Goal: Task Accomplishment & Management: Manage account settings

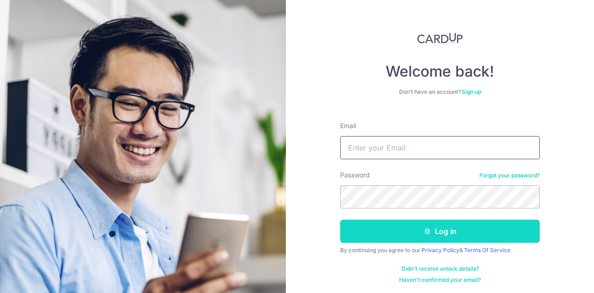
type input "[EMAIL_ADDRESS][DOMAIN_NAME]"
click at [372, 235] on button "Log in" at bounding box center [439, 230] width 199 height 23
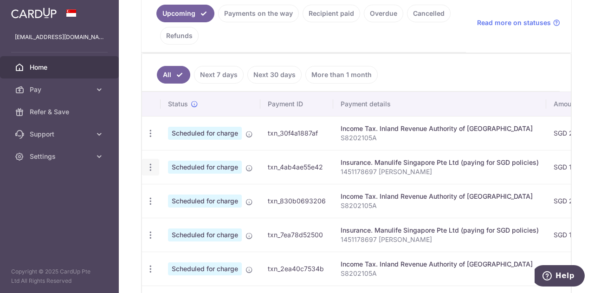
scroll to position [232, 0]
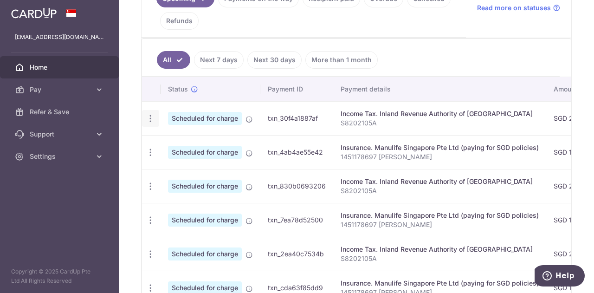
click at [148, 116] on icon "button" at bounding box center [151, 119] width 10 height 10
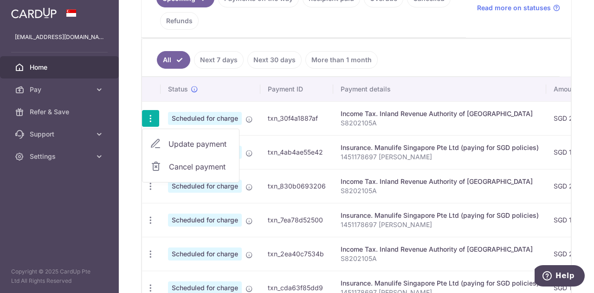
click at [194, 166] on span "Cancel payment" at bounding box center [200, 166] width 62 height 11
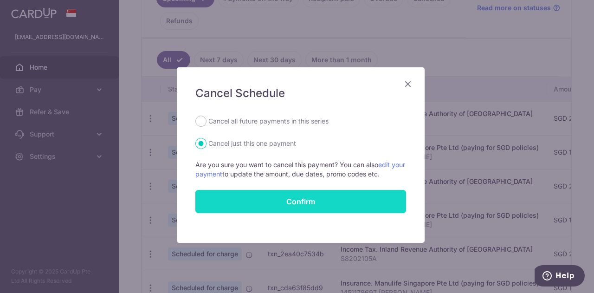
click at [262, 193] on button "Confirm" at bounding box center [300, 201] width 211 height 23
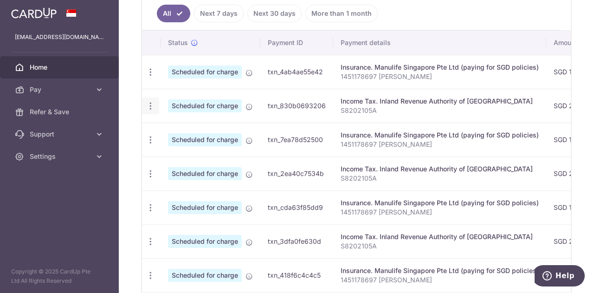
click at [153, 106] on icon "button" at bounding box center [151, 106] width 10 height 10
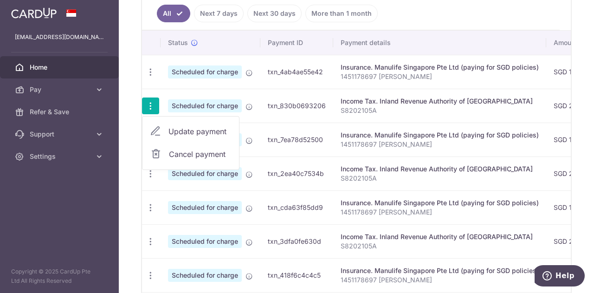
click at [175, 126] on span "Update payment" at bounding box center [199, 131] width 63 height 11
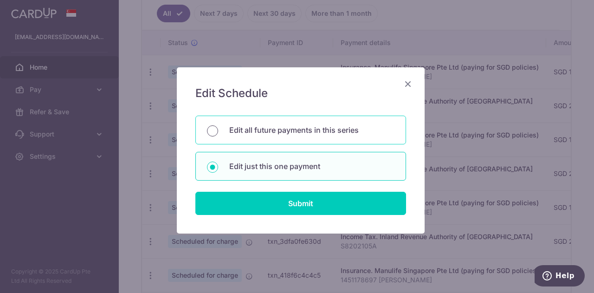
click at [207, 131] on input "Edit all future payments in this series" at bounding box center [212, 130] width 11 height 11
radio input "true"
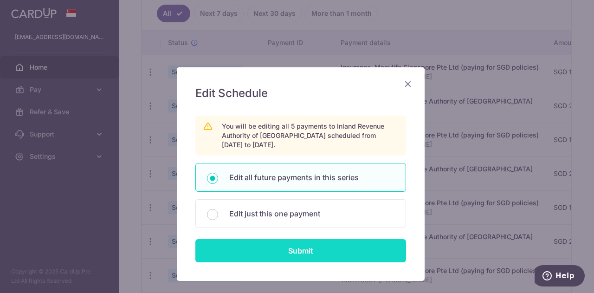
click at [229, 246] on input "Submit" at bounding box center [300, 250] width 211 height 23
radio input "true"
type input "299.61"
type input "S8202105A"
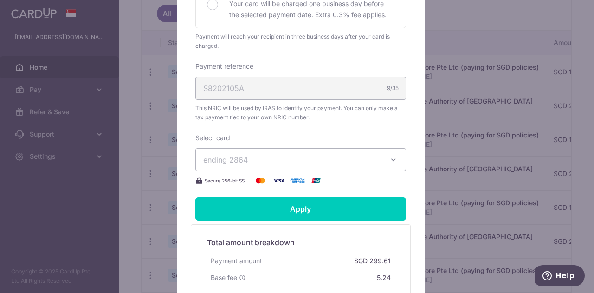
scroll to position [325, 0]
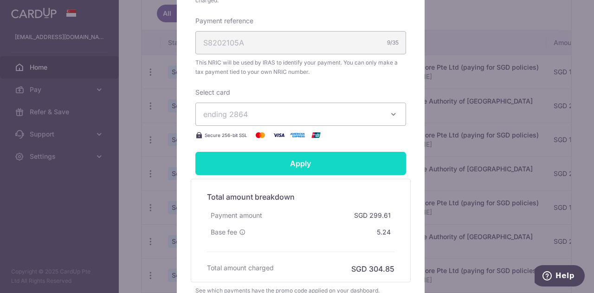
click at [258, 159] on input "Apply" at bounding box center [300, 163] width 211 height 23
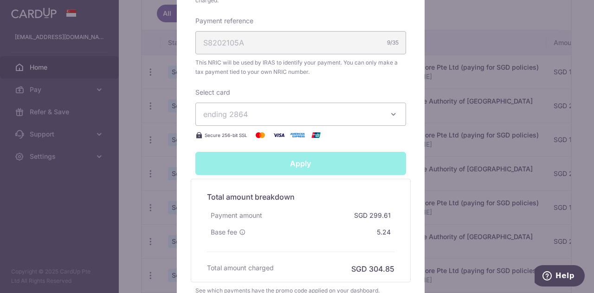
type input "Successfully Applied"
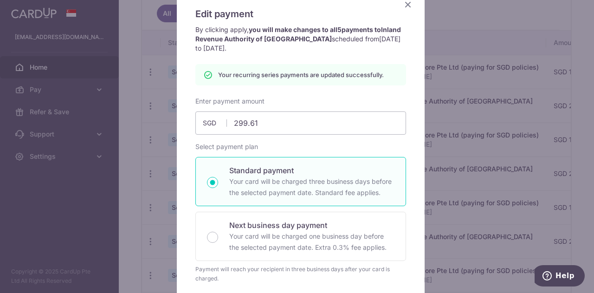
scroll to position [25, 0]
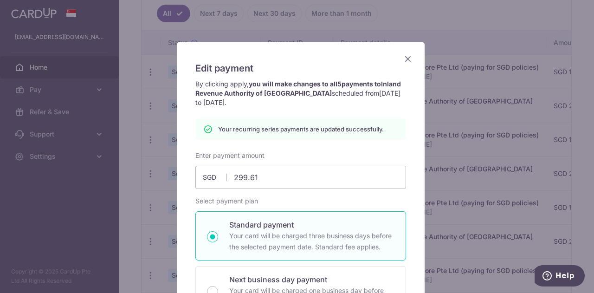
click at [406, 62] on icon "Close" at bounding box center [407, 59] width 11 height 12
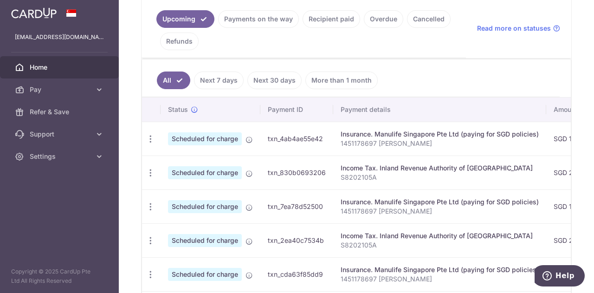
scroll to position [232, 0]
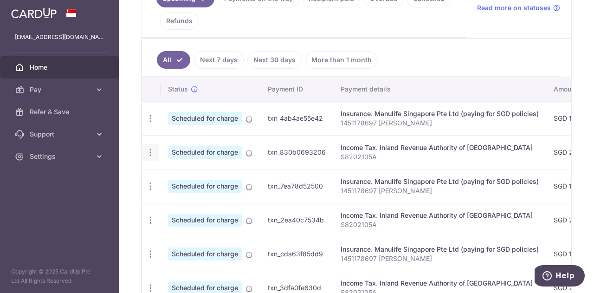
click at [148, 150] on icon "button" at bounding box center [151, 152] width 10 height 10
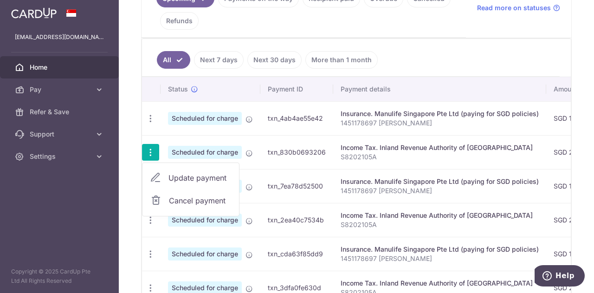
click at [176, 178] on span "Update payment" at bounding box center [199, 177] width 63 height 11
radio input "true"
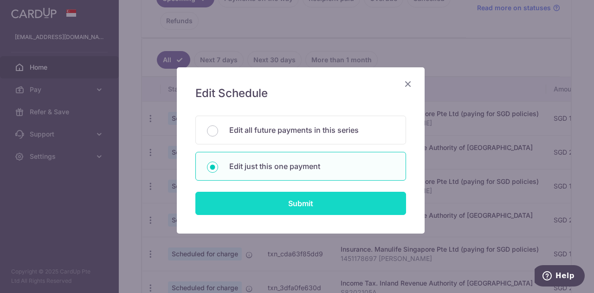
click at [235, 205] on input "Submit" at bounding box center [300, 203] width 211 height 23
radio input "true"
type input "299.61"
type input "[DATE]"
type input "S8202105A"
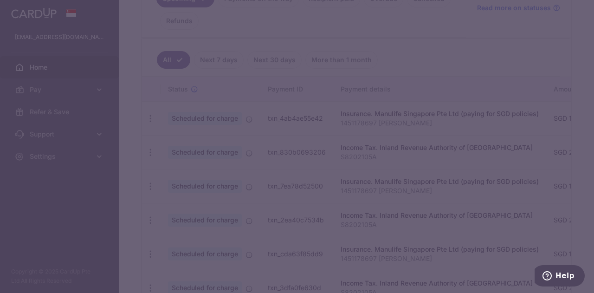
type input "MLTAX25R"
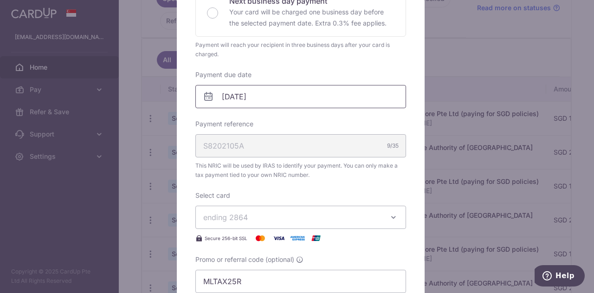
click at [261, 103] on input "[DATE]" at bounding box center [300, 96] width 211 height 23
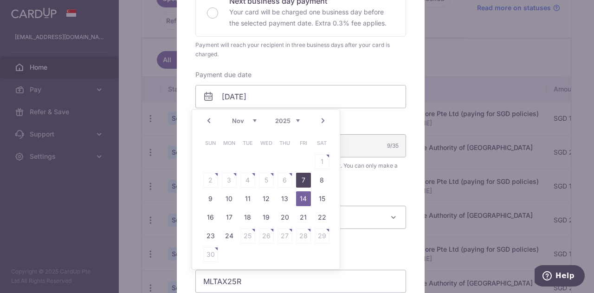
click at [300, 179] on link "7" at bounding box center [303, 180] width 15 height 15
type input "[DATE]"
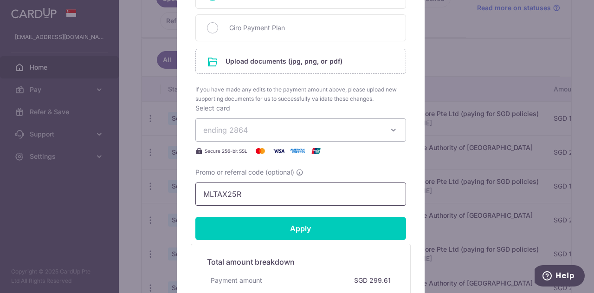
scroll to position [477, 0]
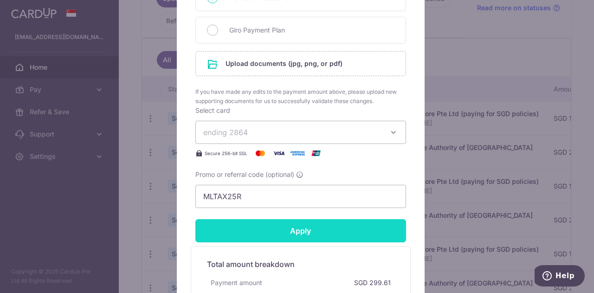
click at [252, 227] on input "Apply" at bounding box center [300, 230] width 211 height 23
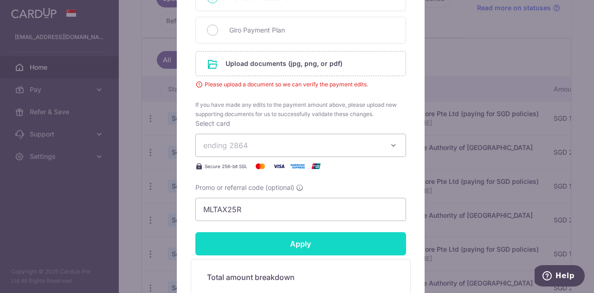
click at [254, 242] on input "Apply" at bounding box center [300, 243] width 211 height 23
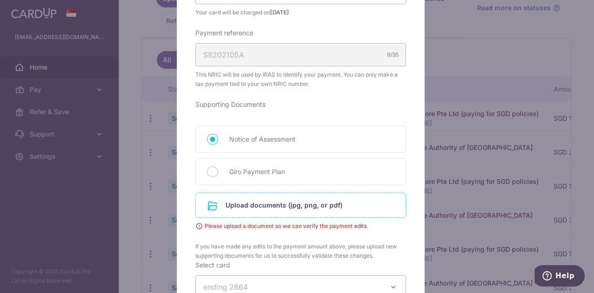
scroll to position [245, 0]
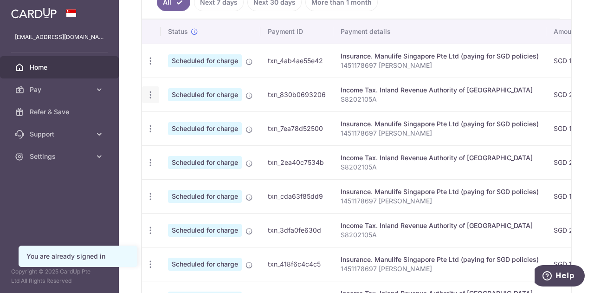
click at [157, 93] on div "Update payment Cancel payment" at bounding box center [150, 94] width 17 height 17
click at [151, 90] on icon "button" at bounding box center [151, 95] width 10 height 10
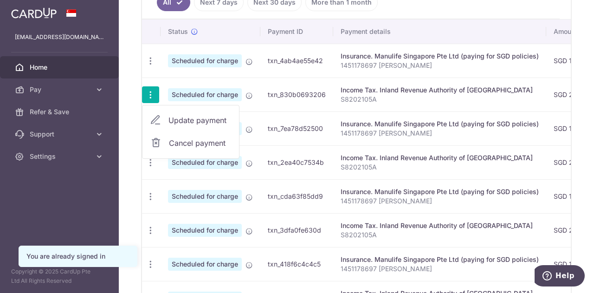
click at [170, 118] on span "Update payment" at bounding box center [199, 120] width 63 height 11
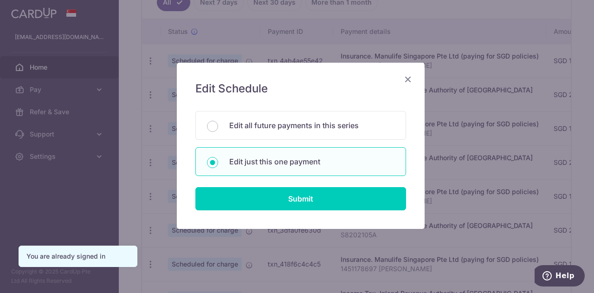
scroll to position [6, 0]
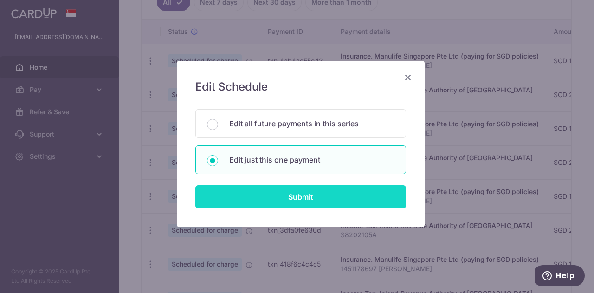
click at [237, 202] on input "Submit" at bounding box center [300, 196] width 211 height 23
radio input "true"
type input "299.61"
type input "[DATE]"
type input "S8202105A"
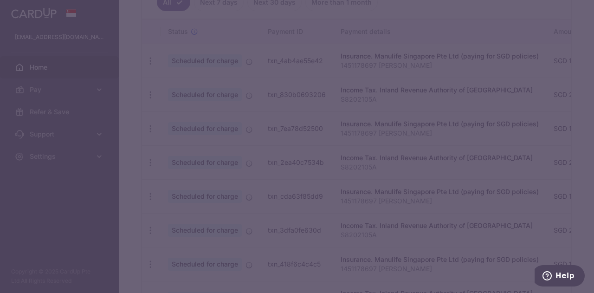
type input "MLTAX25R"
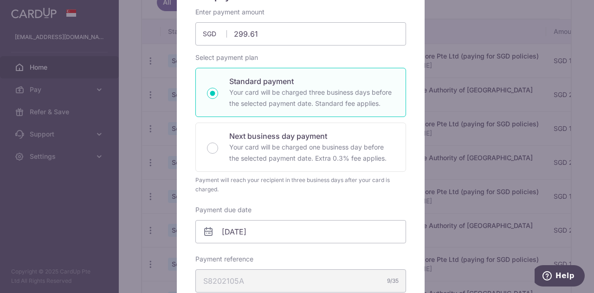
scroll to position [186, 0]
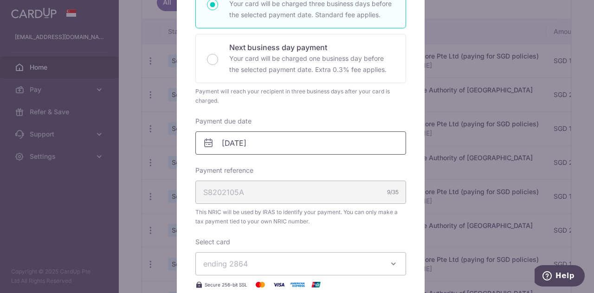
click at [254, 144] on body "ljh_jianhui@hotmail.com Home Pay Payments Recipients Cards Refer & Save Support…" at bounding box center [297, 146] width 594 height 293
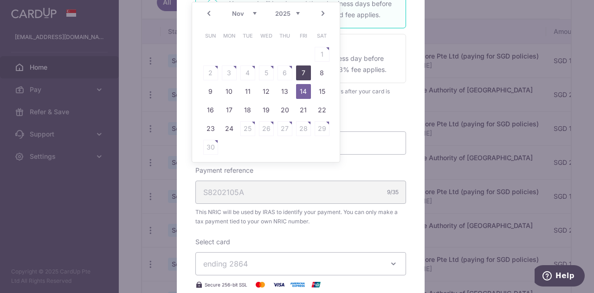
click at [306, 72] on link "7" at bounding box center [303, 72] width 15 height 15
type input "[DATE]"
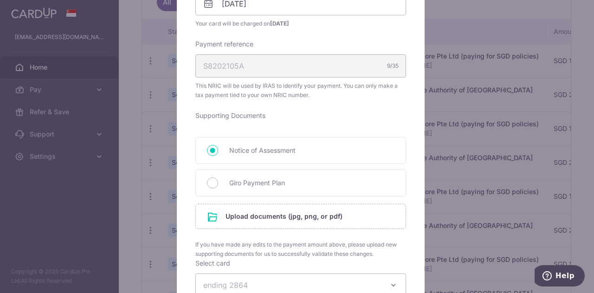
scroll to position [371, 0]
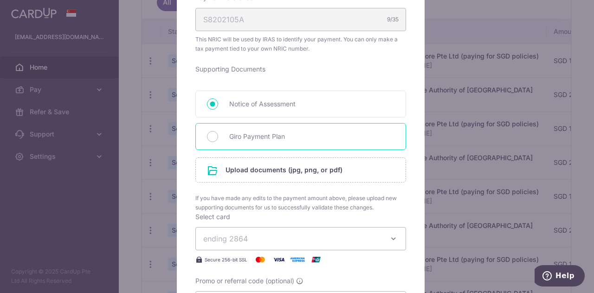
click at [237, 134] on span "Giro Payment Plan" at bounding box center [311, 136] width 165 height 11
click at [218, 134] on input "Giro Payment Plan" at bounding box center [212, 136] width 11 height 11
radio input "true"
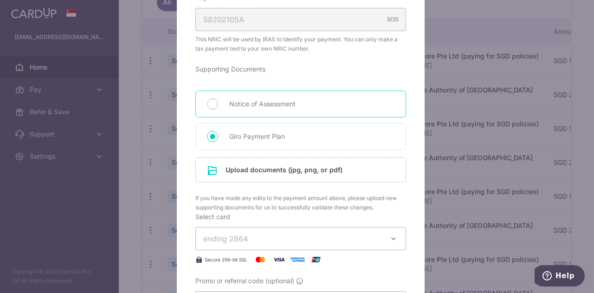
click at [217, 109] on div "Notice of Assessment" at bounding box center [300, 103] width 211 height 27
click at [220, 171] on input "file" at bounding box center [301, 170] width 210 height 24
click at [262, 172] on input "file" at bounding box center [301, 170] width 210 height 24
click at [266, 169] on input "file" at bounding box center [301, 170] width 210 height 24
click at [236, 166] on input "file" at bounding box center [301, 170] width 210 height 24
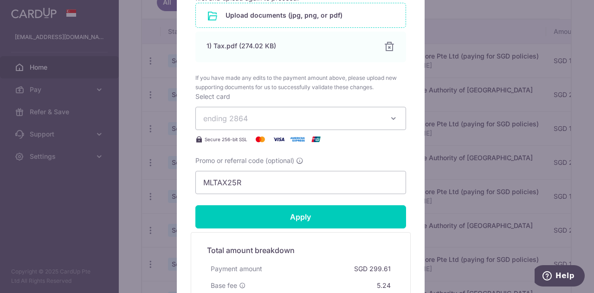
scroll to position [557, 0]
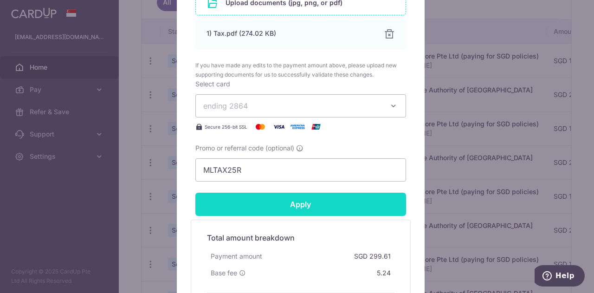
click at [274, 198] on input "Apply" at bounding box center [300, 203] width 211 height 23
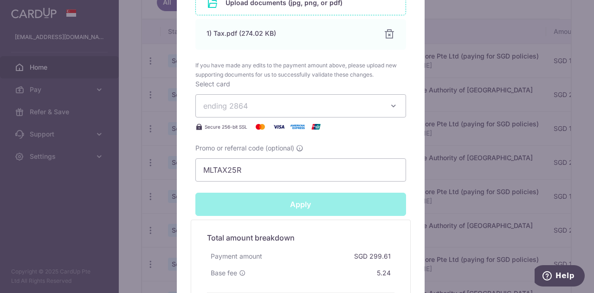
type input "Successfully Applied"
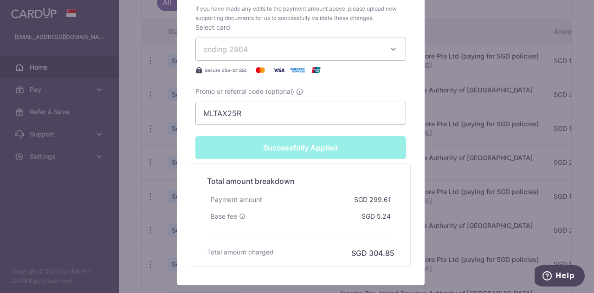
scroll to position [701, 0]
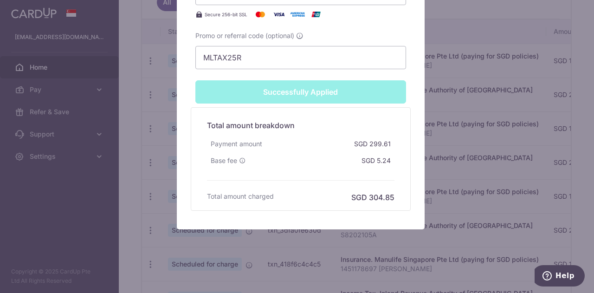
click at [169, 171] on div "Edit payment By clicking apply, you will make changes to all payments to Inland…" at bounding box center [297, 146] width 594 height 293
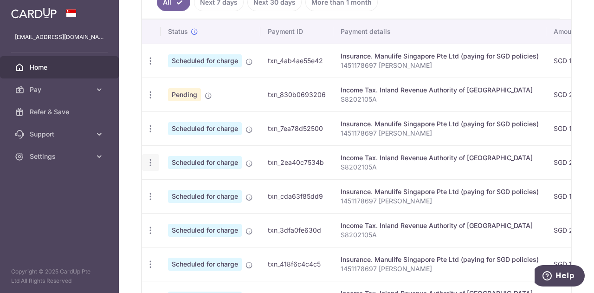
click at [147, 159] on icon "button" at bounding box center [151, 163] width 10 height 10
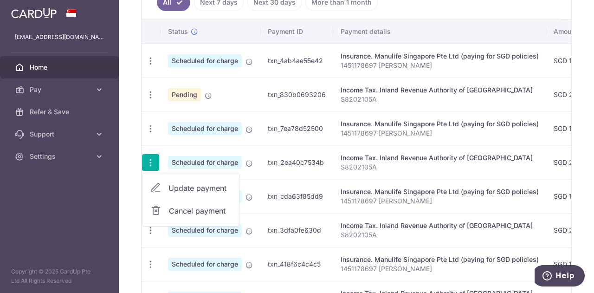
click at [169, 183] on span "Update payment" at bounding box center [199, 187] width 63 height 11
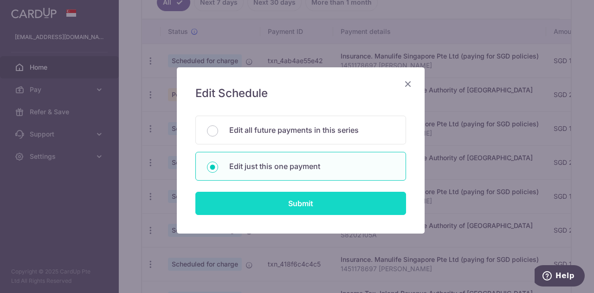
click at [249, 205] on input "Submit" at bounding box center [300, 203] width 211 height 23
radio input "true"
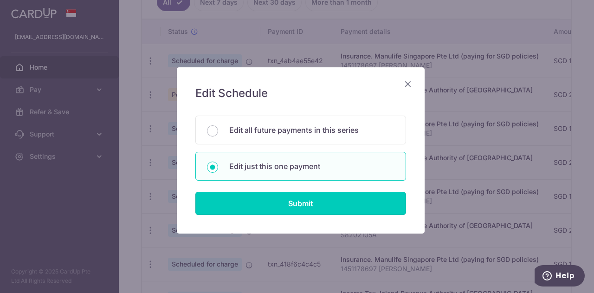
type input "299.61"
type input "14/12/2025"
type input "S8202105A"
type input "MLTAX25R"
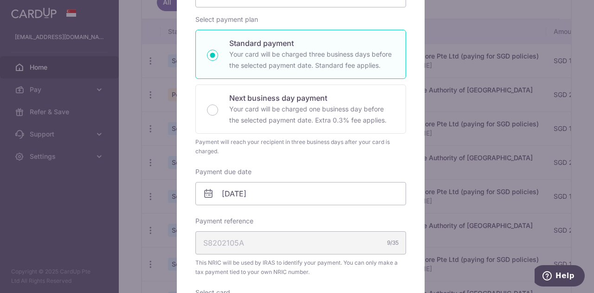
scroll to position [232, 0]
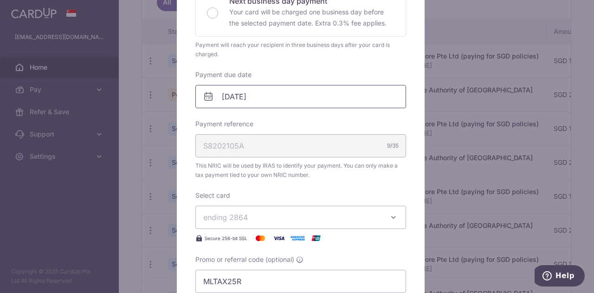
click at [279, 100] on input "14/12/2025" at bounding box center [300, 96] width 211 height 23
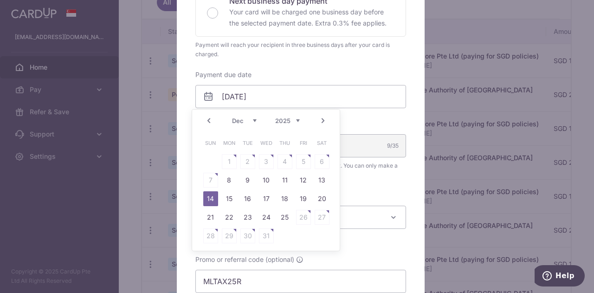
click at [211, 181] on table "Sun Mon Tue Wed Thu Fri Sat 1 2 3 4 5 6 7 8 9 10 11 12 13 14 15 16 17 18 19 20 …" at bounding box center [266, 189] width 130 height 111
click at [225, 180] on link "8" at bounding box center [229, 180] width 15 height 15
type input "[DATE]"
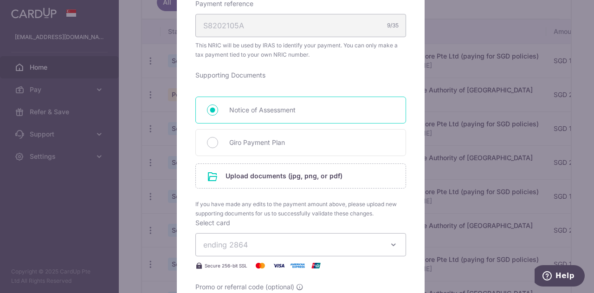
scroll to position [464, 0]
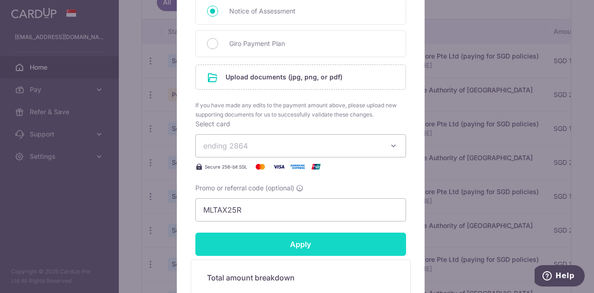
click at [250, 252] on input "Apply" at bounding box center [300, 243] width 211 height 23
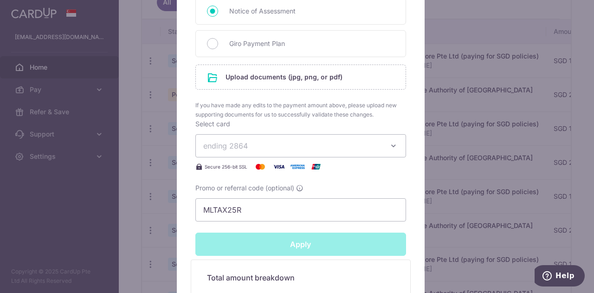
type input "Successfully Applied"
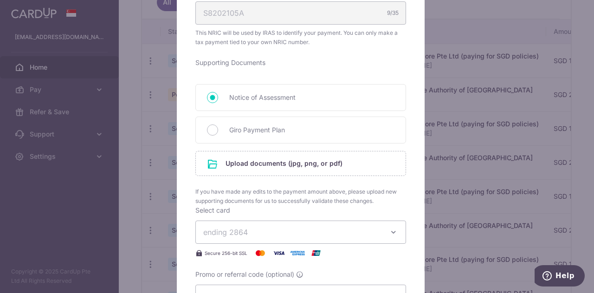
scroll to position [324, 0]
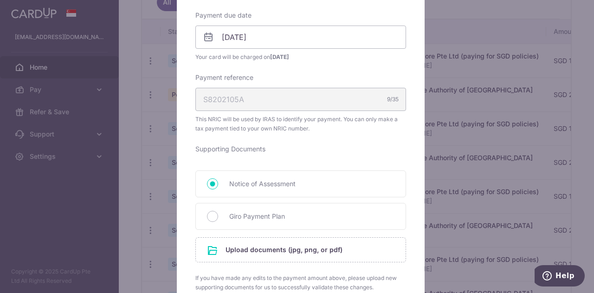
click at [160, 198] on div "Edit payment By clicking apply, you will make changes to all payments to Inland…" at bounding box center [297, 146] width 594 height 293
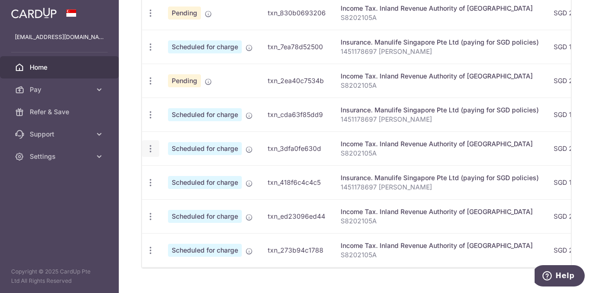
click at [151, 145] on icon "button" at bounding box center [151, 149] width 10 height 10
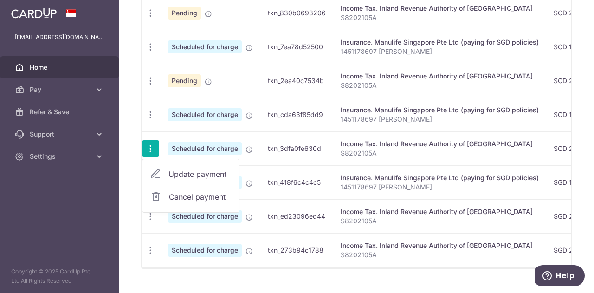
click at [181, 168] on span "Update payment" at bounding box center [199, 173] width 63 height 11
radio input "true"
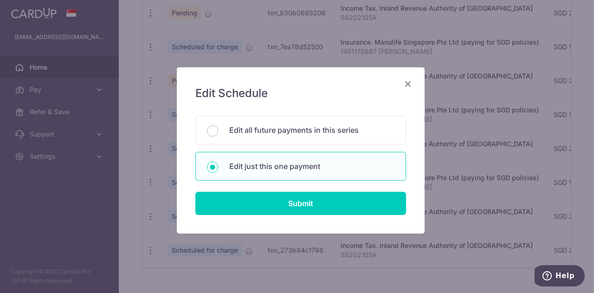
click at [248, 215] on div "Edit Schedule You will be editing all 3 payments to Inland Revenue Authority of…" at bounding box center [301, 150] width 248 height 166
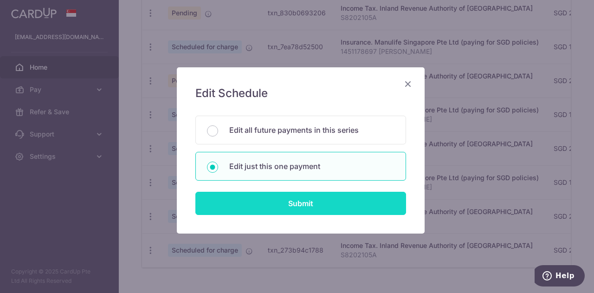
click at [247, 196] on input "Submit" at bounding box center [300, 203] width 211 height 23
radio input "true"
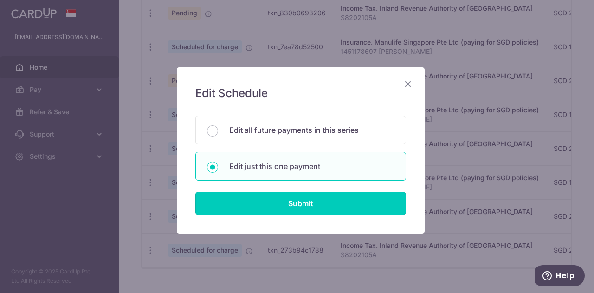
type input "299.61"
type input "14/01/2026"
type input "S8202105A"
type input "MLTAX25R"
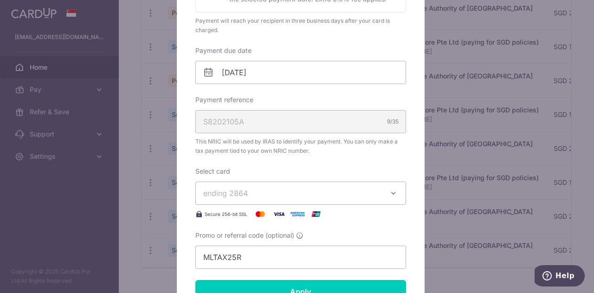
scroll to position [325, 0]
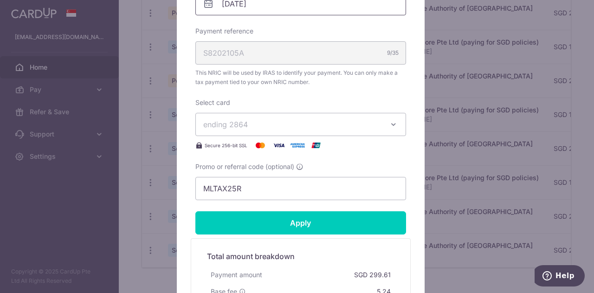
click at [271, 8] on input "14/01/2026" at bounding box center [300, 3] width 211 height 23
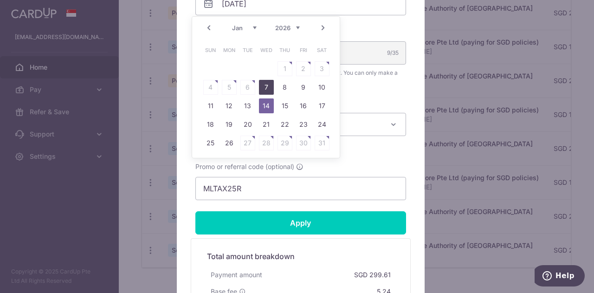
click at [263, 86] on link "7" at bounding box center [266, 87] width 15 height 15
type input "[DATE]"
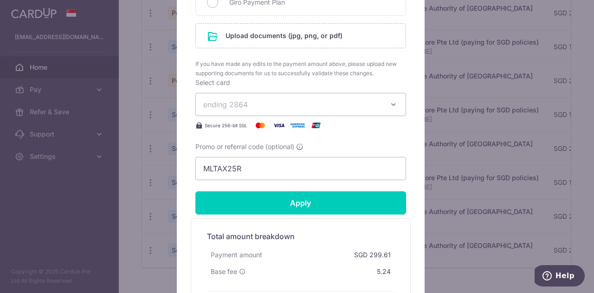
scroll to position [510, 0]
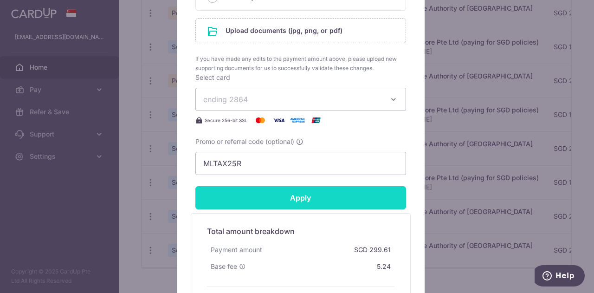
click at [250, 196] on input "Apply" at bounding box center [300, 197] width 211 height 23
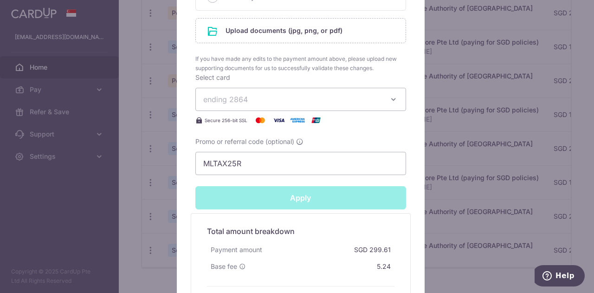
type input "Successfully Applied"
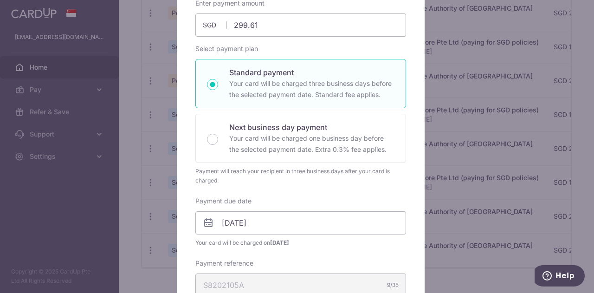
scroll to position [0, 0]
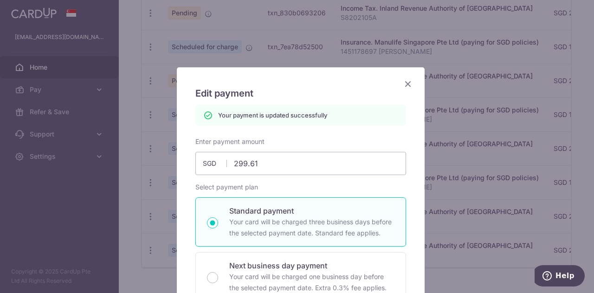
click at [139, 154] on div "Edit payment By clicking apply, you will make changes to all payments to Inland…" at bounding box center [297, 146] width 594 height 293
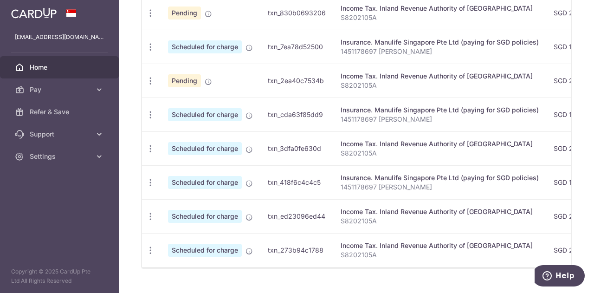
scroll to position [352, 0]
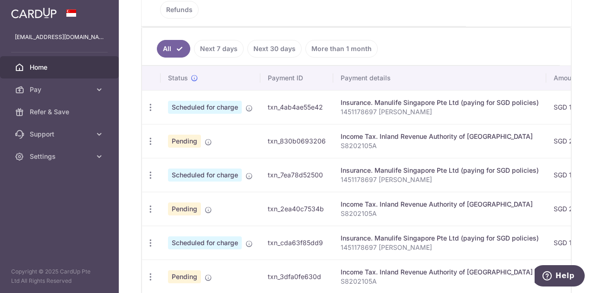
scroll to position [382, 0]
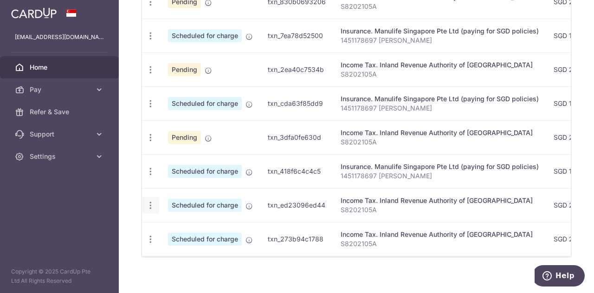
click at [149, 204] on icon "button" at bounding box center [151, 205] width 10 height 10
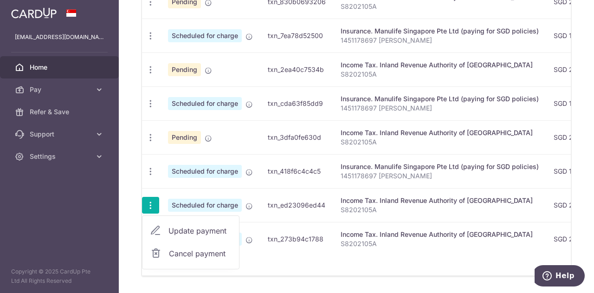
click at [173, 225] on span "Update payment" at bounding box center [199, 230] width 63 height 11
radio input "true"
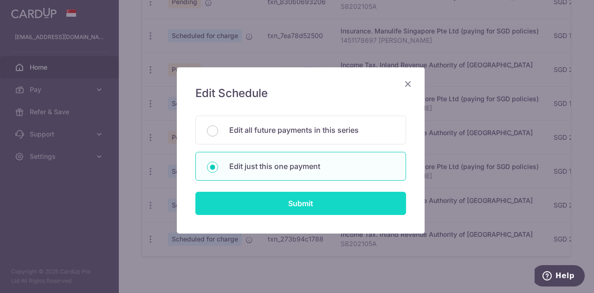
click at [257, 204] on input "Submit" at bounding box center [300, 203] width 211 height 23
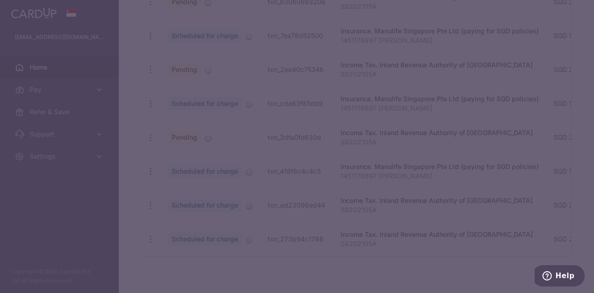
type input "MLTAX25R"
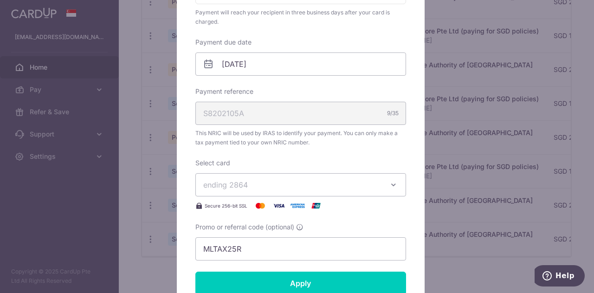
scroll to position [278, 0]
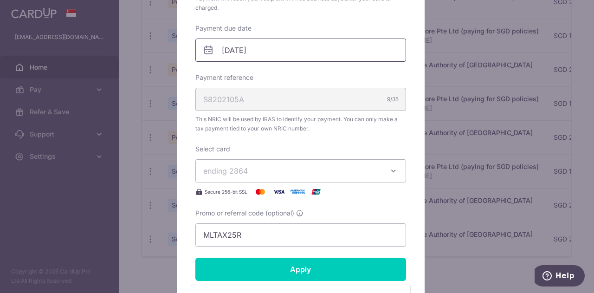
click at [260, 54] on input "14/02/2026" at bounding box center [300, 49] width 211 height 23
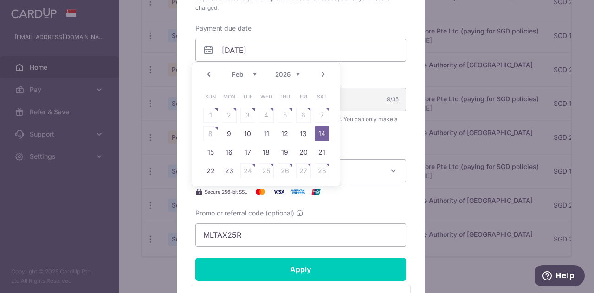
drag, startPoint x: 230, startPoint y: 134, endPoint x: 227, endPoint y: 117, distance: 16.4
click at [227, 117] on table "Sun Mon Tue Wed Thu Fri Sat 1 2 3 4 5 6 7 8 9 10 11 12 13 14 15 16 17 18 19 20 …" at bounding box center [266, 133] width 130 height 93
click at [226, 131] on link "9" at bounding box center [229, 133] width 15 height 15
type input "[DATE]"
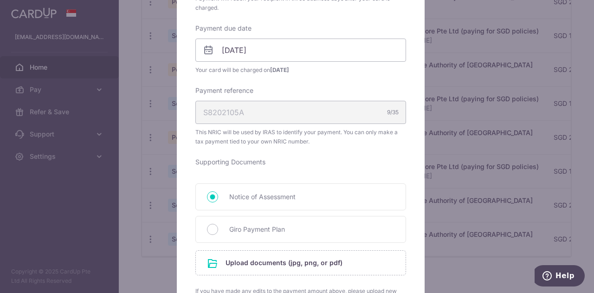
click at [165, 134] on div "Edit payment By clicking apply, you will make changes to all payments to Inland…" at bounding box center [297, 146] width 594 height 293
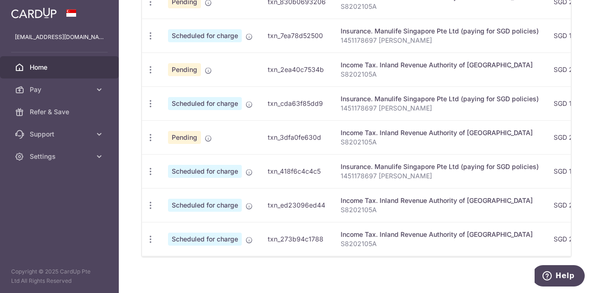
drag, startPoint x: 272, startPoint y: 193, endPoint x: 289, endPoint y: 191, distance: 17.4
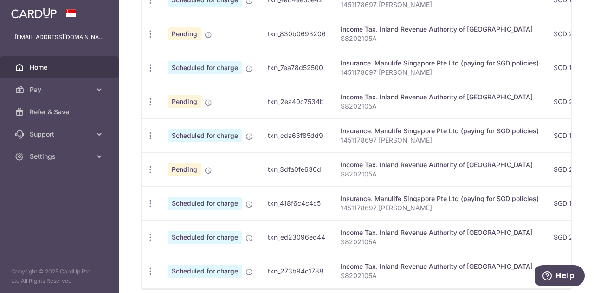
scroll to position [336, 0]
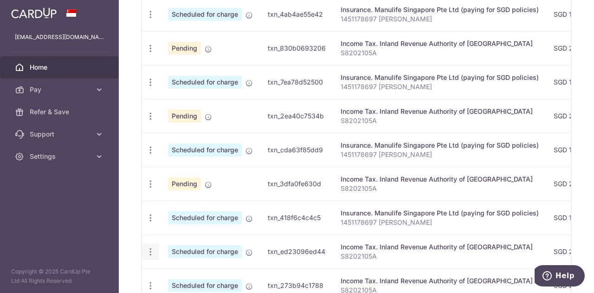
click at [153, 243] on div "Update payment Cancel payment" at bounding box center [150, 251] width 17 height 17
click at [150, 253] on div "Update payment Cancel payment" at bounding box center [150, 251] width 17 height 17
click at [148, 250] on icon "button" at bounding box center [151, 252] width 10 height 10
click at [175, 271] on span "Update payment" at bounding box center [199, 276] width 63 height 11
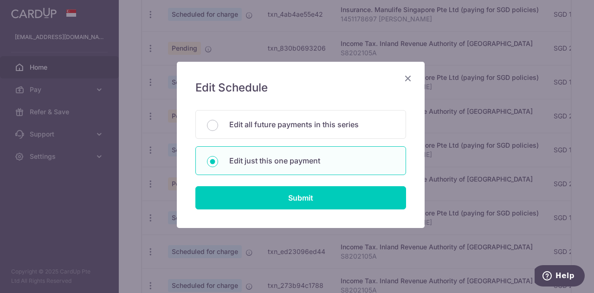
scroll to position [6, 0]
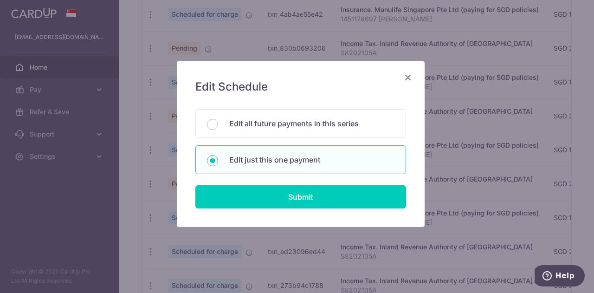
click at [277, 171] on div "Edit just this one payment" at bounding box center [300, 159] width 211 height 29
radio input "true"
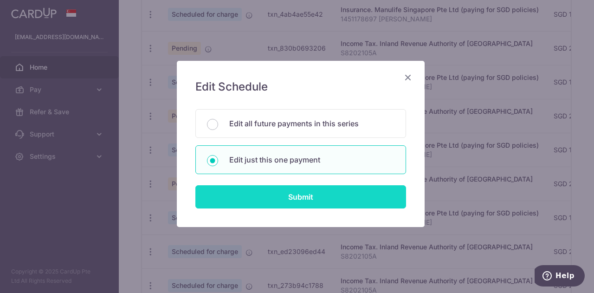
click at [272, 192] on input "Submit" at bounding box center [300, 196] width 211 height 23
radio input "true"
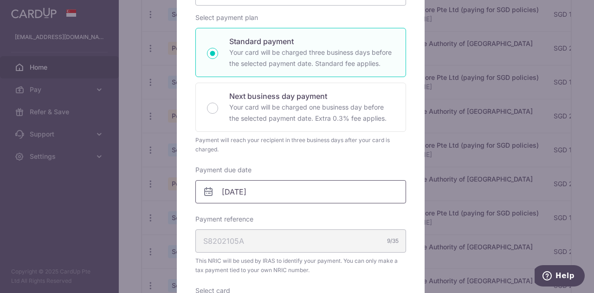
scroll to position [139, 0]
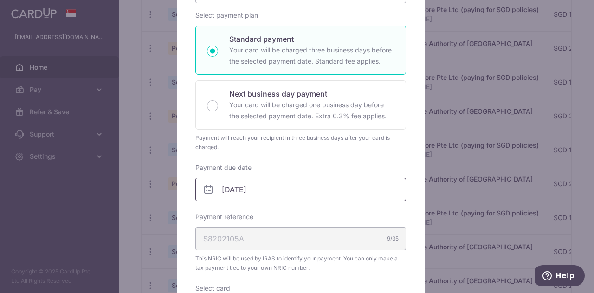
click at [265, 189] on input "14/02/2026" at bounding box center [300, 189] width 211 height 23
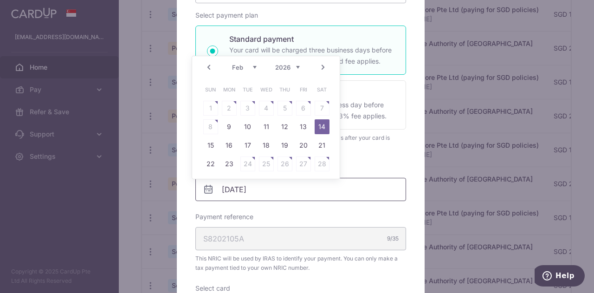
scroll to position [325, 0]
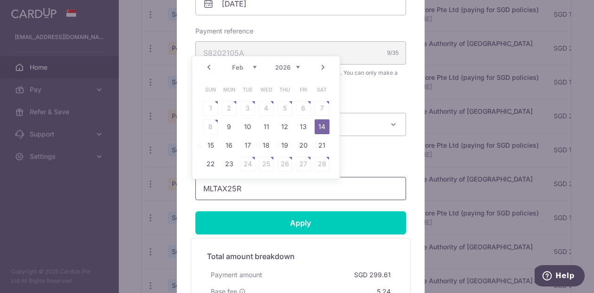
click at [254, 191] on input "MLTAX25R" at bounding box center [300, 188] width 211 height 23
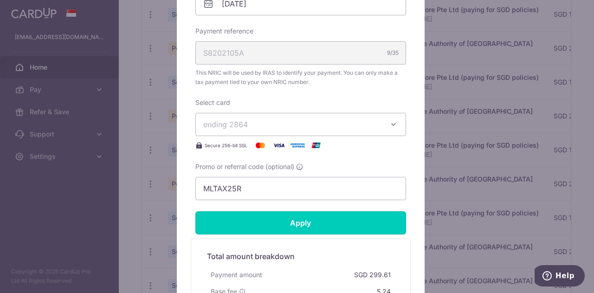
drag, startPoint x: 286, startPoint y: 218, endPoint x: 307, endPoint y: 102, distance: 118.9
click at [323, 106] on form "By clicking apply, you will make changes to all payments to Inland Revenue Auth…" at bounding box center [300, 61] width 211 height 562
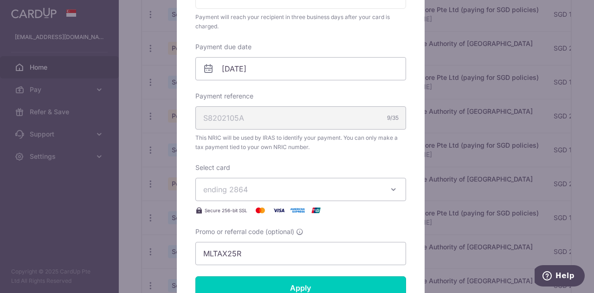
scroll to position [232, 0]
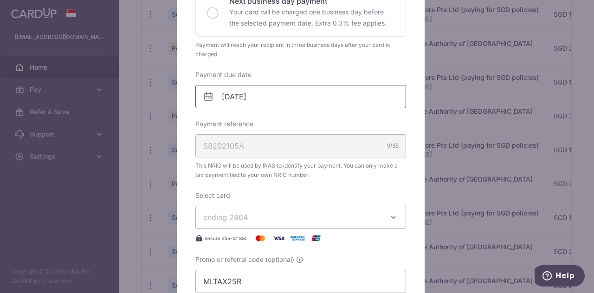
click at [275, 102] on input "14/02/2026" at bounding box center [300, 96] width 211 height 23
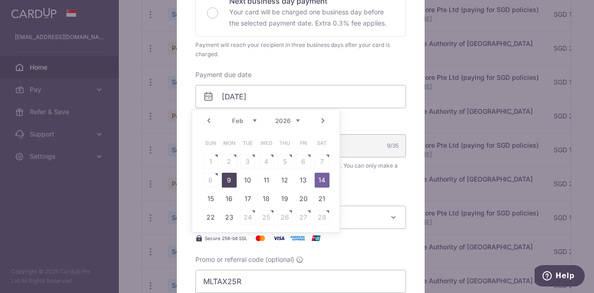
click at [227, 181] on link "9" at bounding box center [229, 180] width 15 height 15
type input "[DATE]"
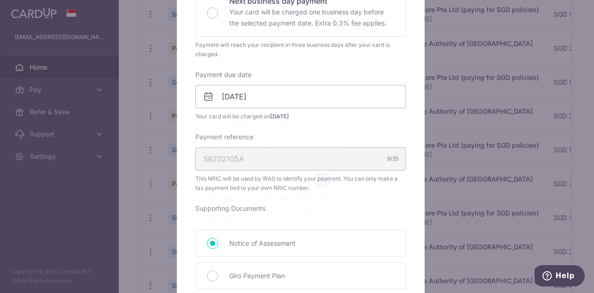
click at [183, 181] on div "Edit payment By clicking apply, you will make changes to all payments to Inland…" at bounding box center [301, 224] width 248 height 778
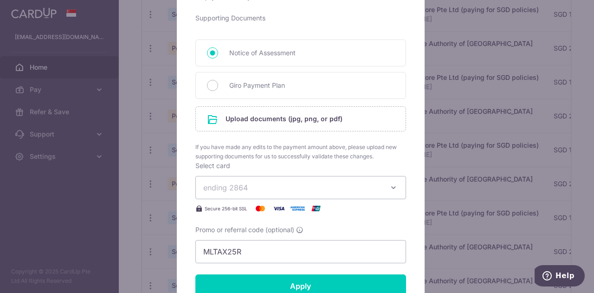
scroll to position [464, 0]
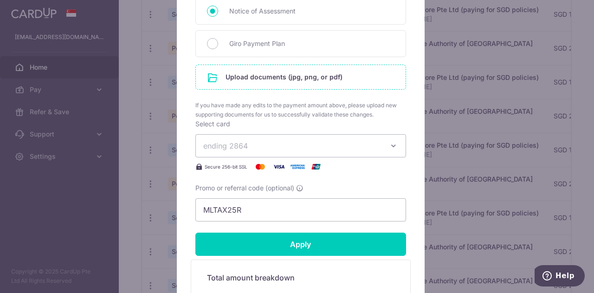
click at [265, 77] on input "file" at bounding box center [301, 77] width 210 height 24
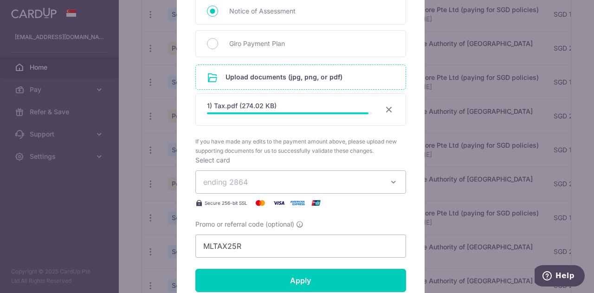
scroll to position [649, 0]
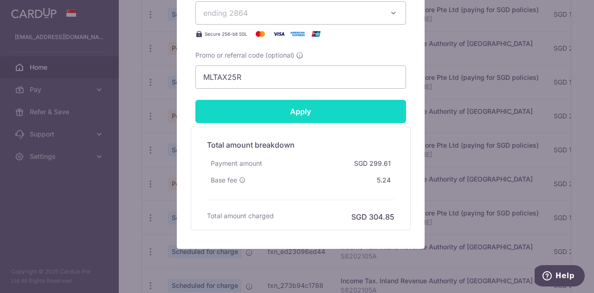
click at [272, 113] on input "Apply" at bounding box center [300, 111] width 211 height 23
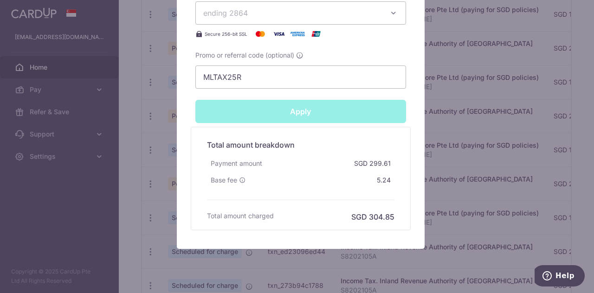
type input "Successfully Applied"
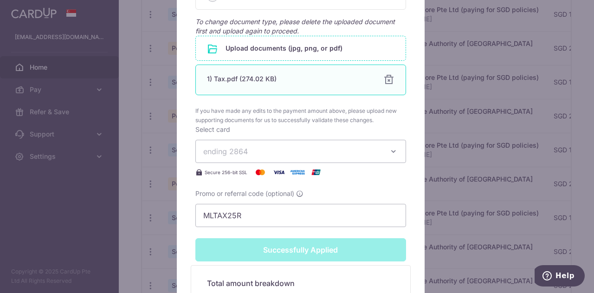
scroll to position [635, 0]
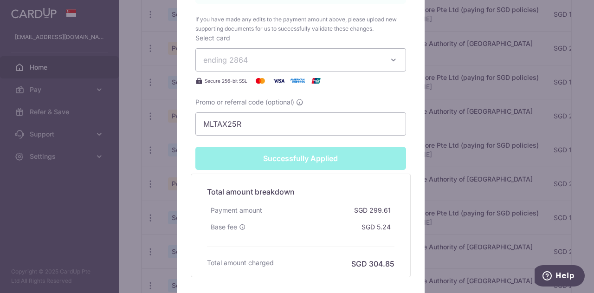
click at [142, 172] on div "Edit payment By clicking apply, you will make changes to all payments to Inland…" at bounding box center [297, 146] width 594 height 293
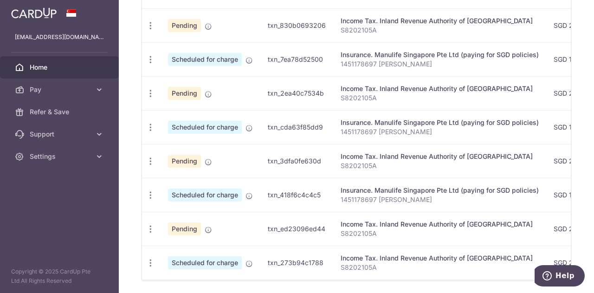
scroll to position [391, 0]
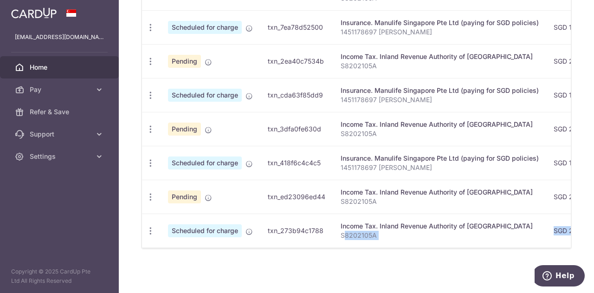
drag, startPoint x: 243, startPoint y: 248, endPoint x: 341, endPoint y: 231, distance: 100.3
click at [341, 231] on div "Status Payment ID Payment details Amount CardUp fee Total amt. Charge date Due …" at bounding box center [356, 83] width 429 height 330
click at [402, 282] on div "× Pause Schedule Pause all future payments in this series Pause just this one p…" at bounding box center [356, 146] width 475 height 293
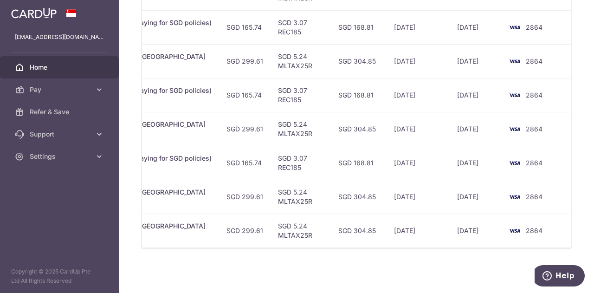
scroll to position [0, 0]
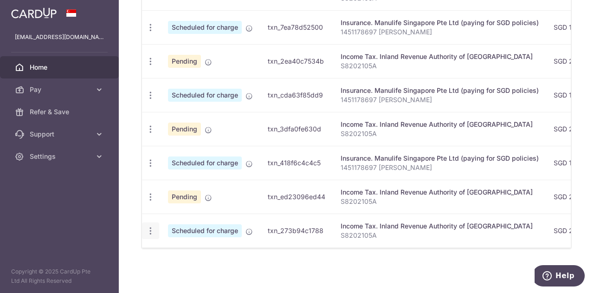
click at [155, 227] on div "Update payment Cancel payment" at bounding box center [150, 230] width 17 height 17
click at [150, 227] on icon "button" at bounding box center [151, 231] width 10 height 10
click at [176, 251] on span "Update payment" at bounding box center [199, 255] width 63 height 11
radio input "true"
type input "299.61"
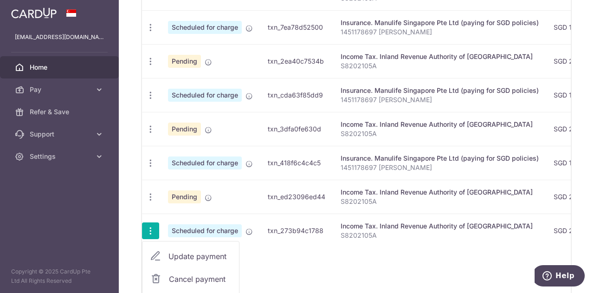
type input "14/03/2026"
type input "S8202105A"
type input "MLTAX25R"
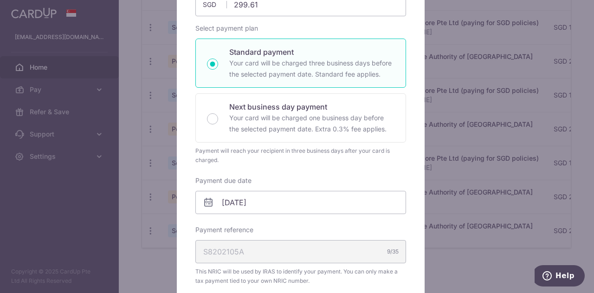
scroll to position [232, 0]
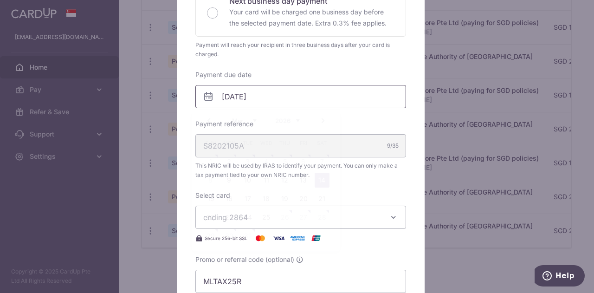
click at [263, 93] on input "14/03/2026" at bounding box center [300, 96] width 211 height 23
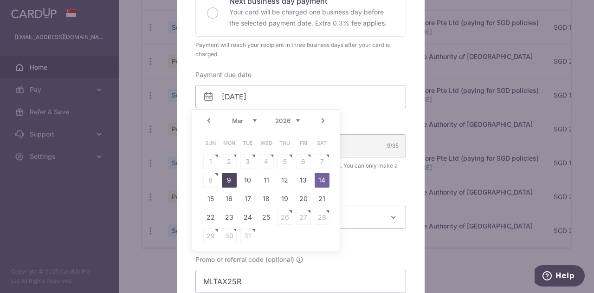
click at [226, 180] on link "9" at bounding box center [229, 180] width 15 height 15
type input "[DATE]"
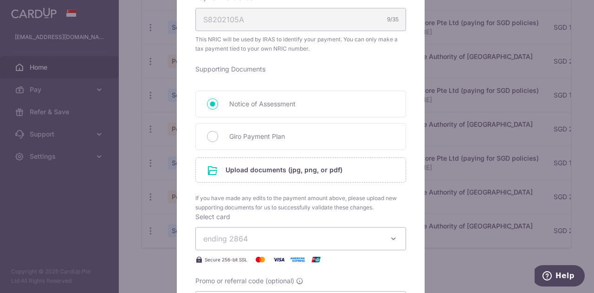
scroll to position [557, 0]
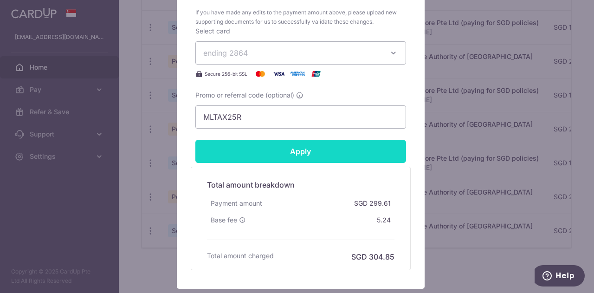
click at [256, 140] on input "Apply" at bounding box center [300, 151] width 211 height 23
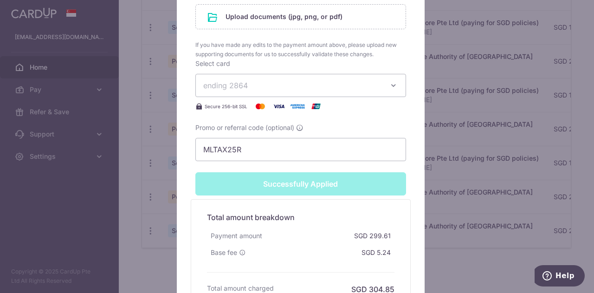
type input "Successfully Applied"
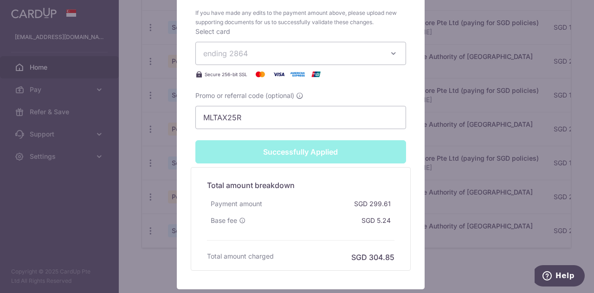
click at [142, 68] on div "Edit payment By clicking apply, you will make changes to all payments to Inland…" at bounding box center [297, 146] width 594 height 293
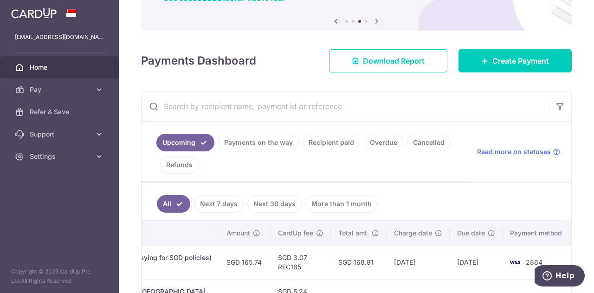
scroll to position [19, 0]
